Goal: Navigation & Orientation: Find specific page/section

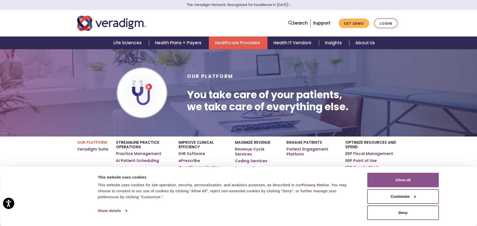
click at [415, 180] on button "Allow all" at bounding box center [403, 180] width 72 height 15
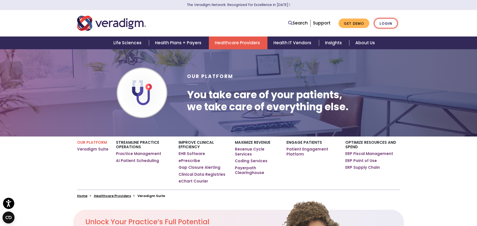
click at [387, 27] on link "Login" at bounding box center [386, 23] width 24 height 10
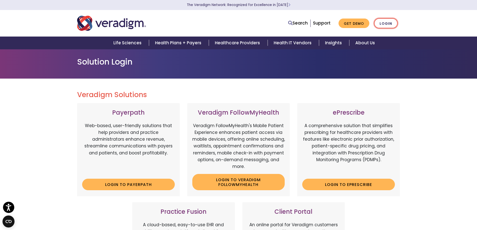
click at [387, 23] on link "Login" at bounding box center [386, 23] width 24 height 10
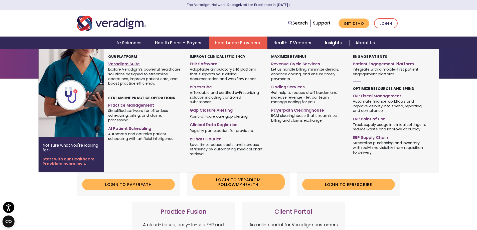
click at [129, 62] on link "Veradigm Suite" at bounding box center [145, 63] width 74 height 7
